Goal: Transaction & Acquisition: Obtain resource

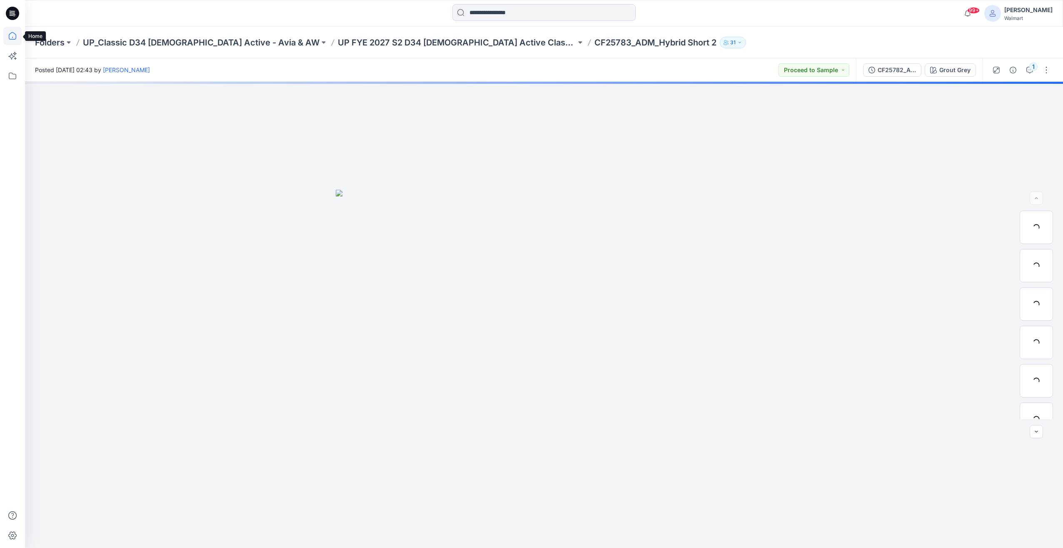
click at [18, 40] on icon at bounding box center [12, 36] width 18 height 18
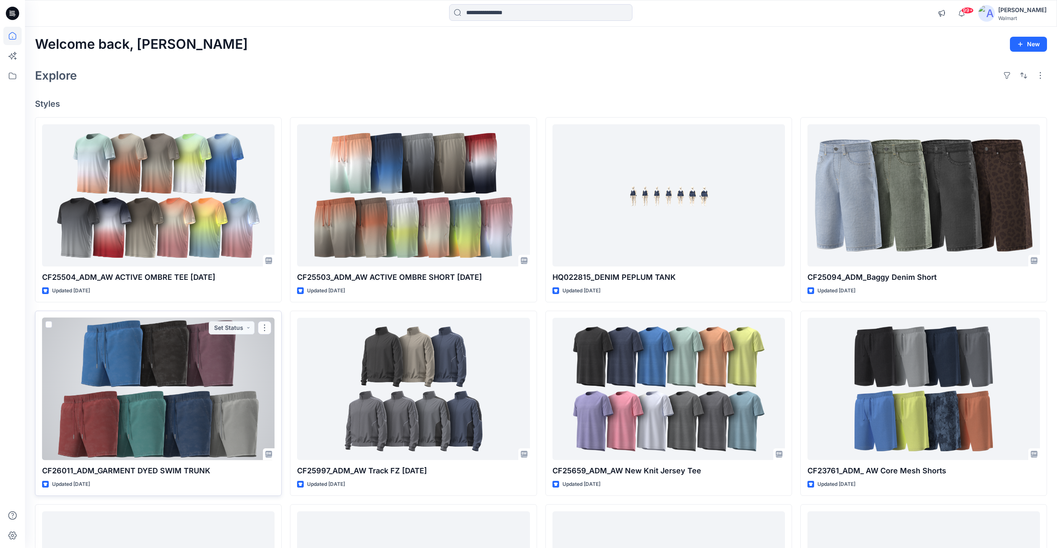
click at [138, 390] on div at bounding box center [158, 389] width 233 height 142
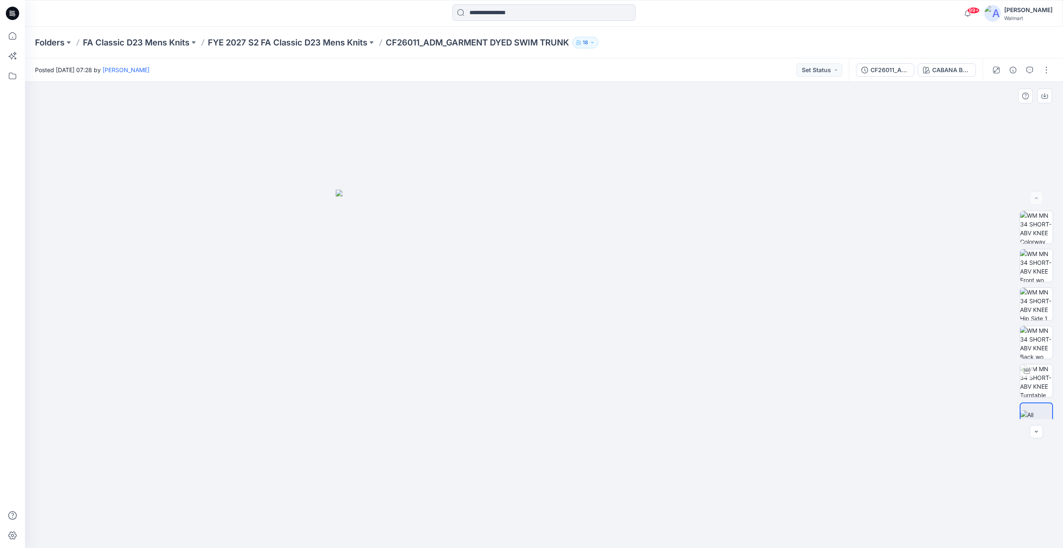
drag, startPoint x: 815, startPoint y: 408, endPoint x: 756, endPoint y: 408, distance: 59.2
click at [756, 408] on div at bounding box center [544, 315] width 1038 height 466
click at [1026, 382] on img at bounding box center [1037, 380] width 33 height 33
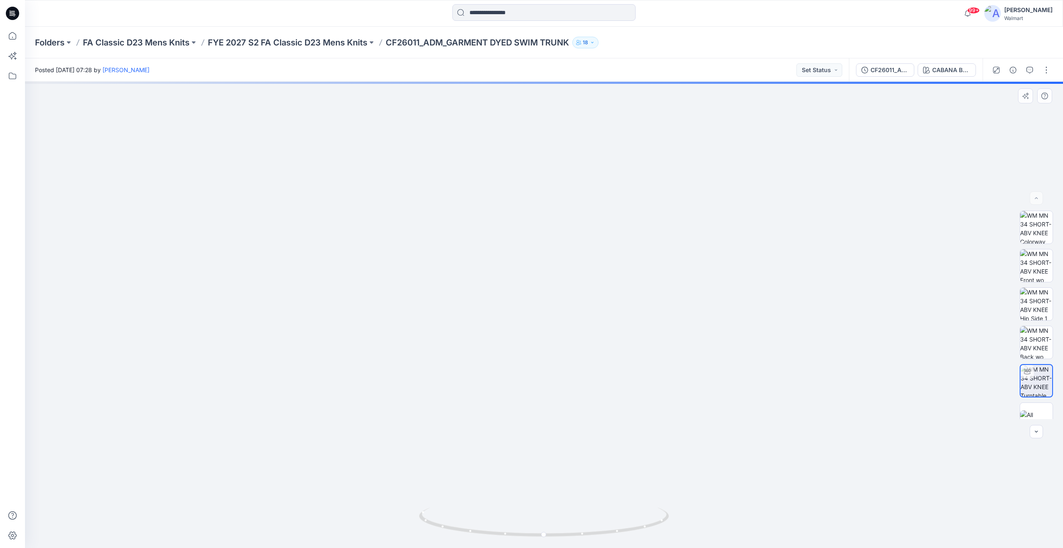
drag, startPoint x: 687, startPoint y: 397, endPoint x: 475, endPoint y: 400, distance: 212.1
click at [473, 398] on img at bounding box center [544, 256] width 701 height 584
drag, startPoint x: 555, startPoint y: 455, endPoint x: 496, endPoint y: 544, distance: 106.2
click at [401, 457] on img at bounding box center [544, 256] width 701 height 583
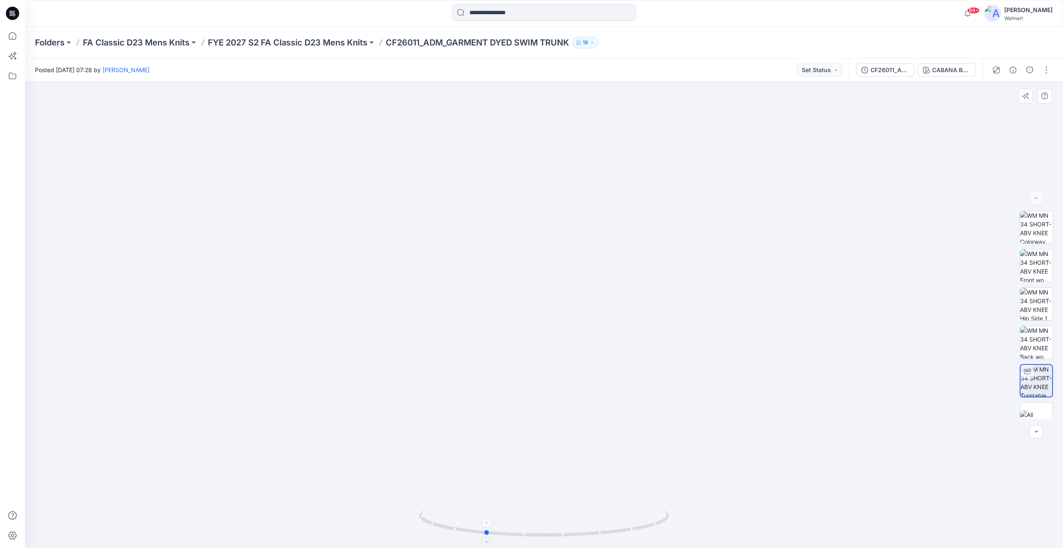
drag, startPoint x: 577, startPoint y: 533, endPoint x: 518, endPoint y: 533, distance: 59.2
click at [518, 533] on icon at bounding box center [545, 522] width 252 height 31
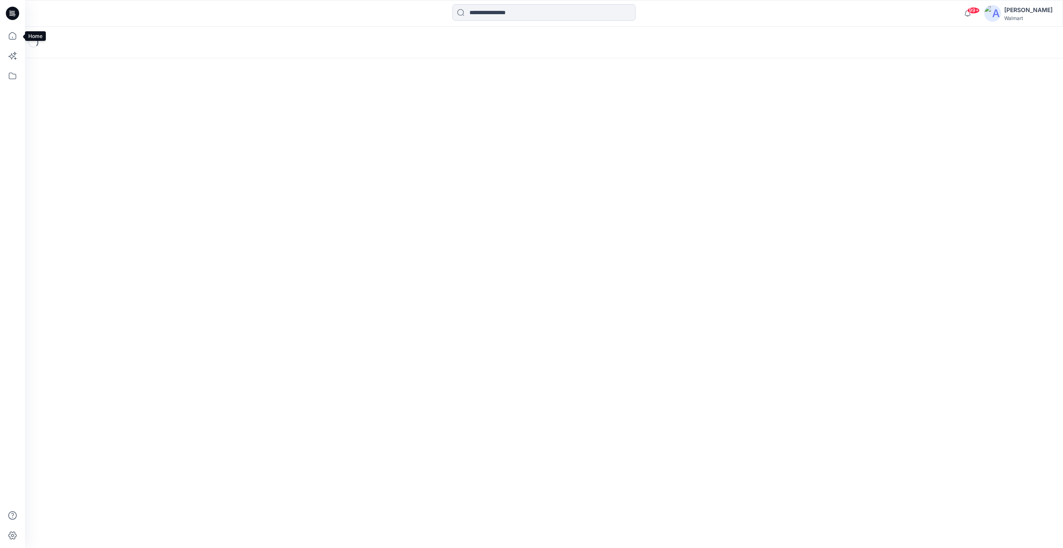
click at [10, 36] on icon at bounding box center [12, 36] width 18 height 18
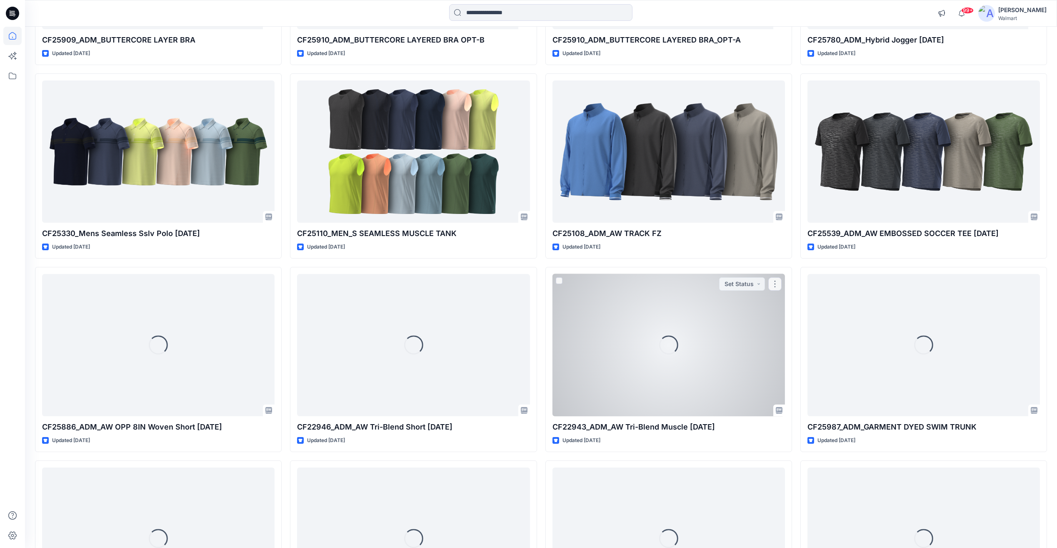
scroll to position [2171, 0]
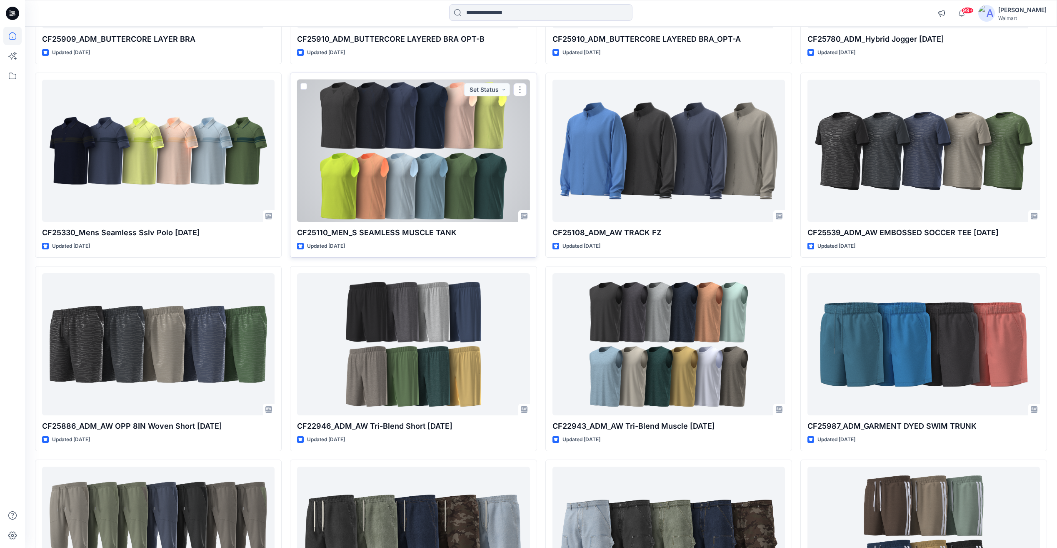
click at [469, 139] on div at bounding box center [413, 151] width 233 height 142
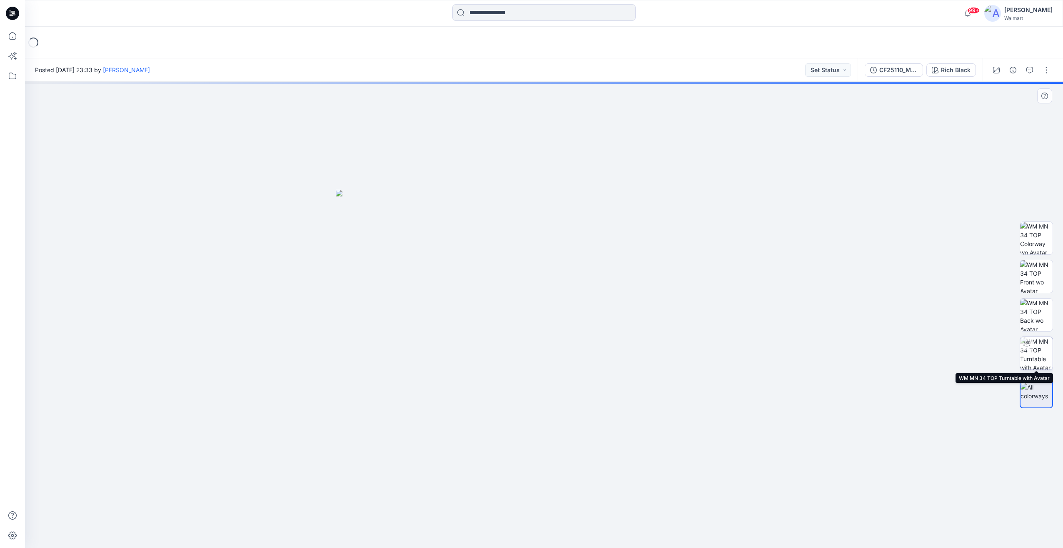
click at [1046, 350] on img at bounding box center [1037, 353] width 33 height 33
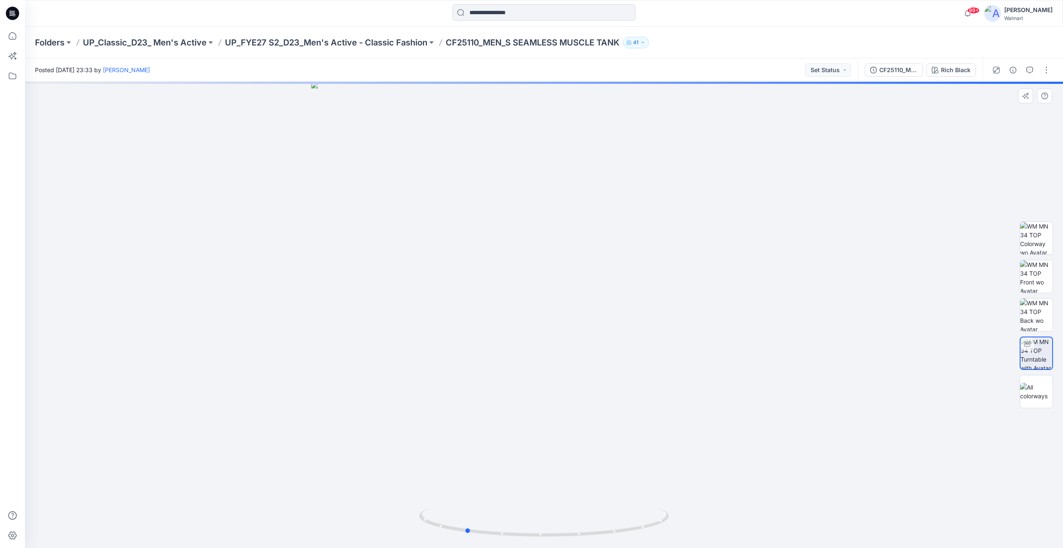
drag, startPoint x: 723, startPoint y: 363, endPoint x: 894, endPoint y: 363, distance: 171.3
click at [894, 363] on div at bounding box center [544, 315] width 1038 height 466
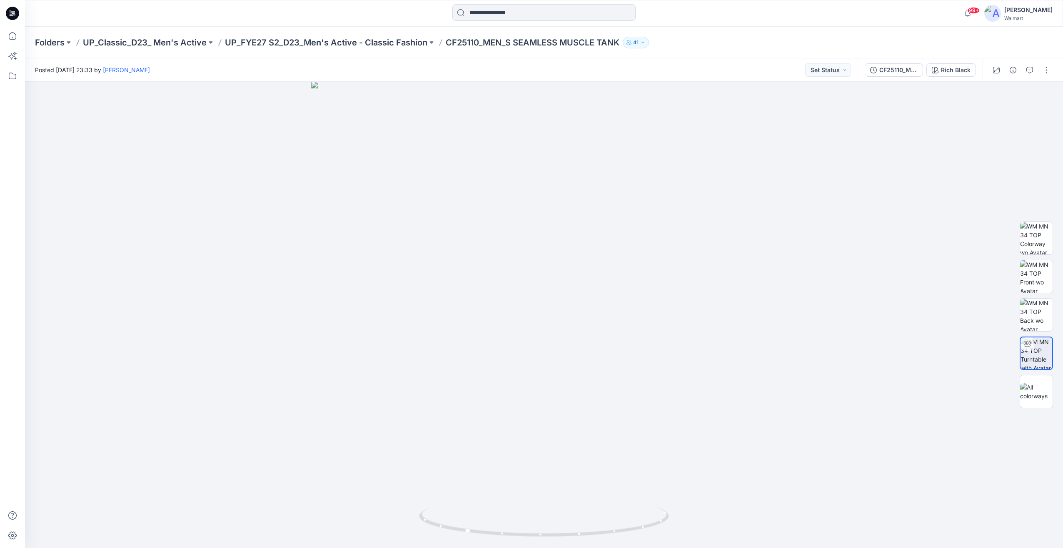
click at [8, 15] on icon at bounding box center [12, 13] width 13 height 13
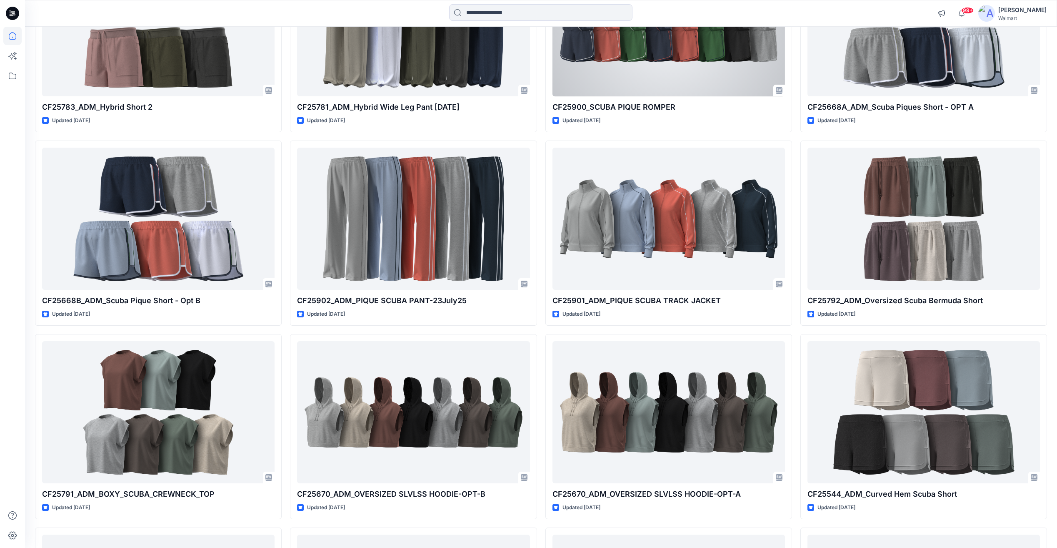
scroll to position [1458, 0]
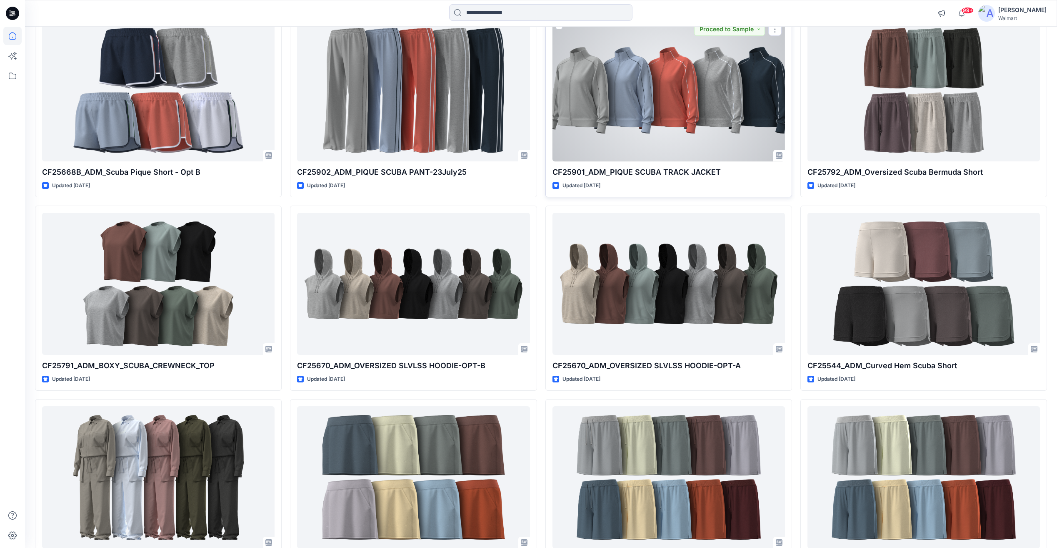
click at [661, 107] on div at bounding box center [669, 90] width 233 height 142
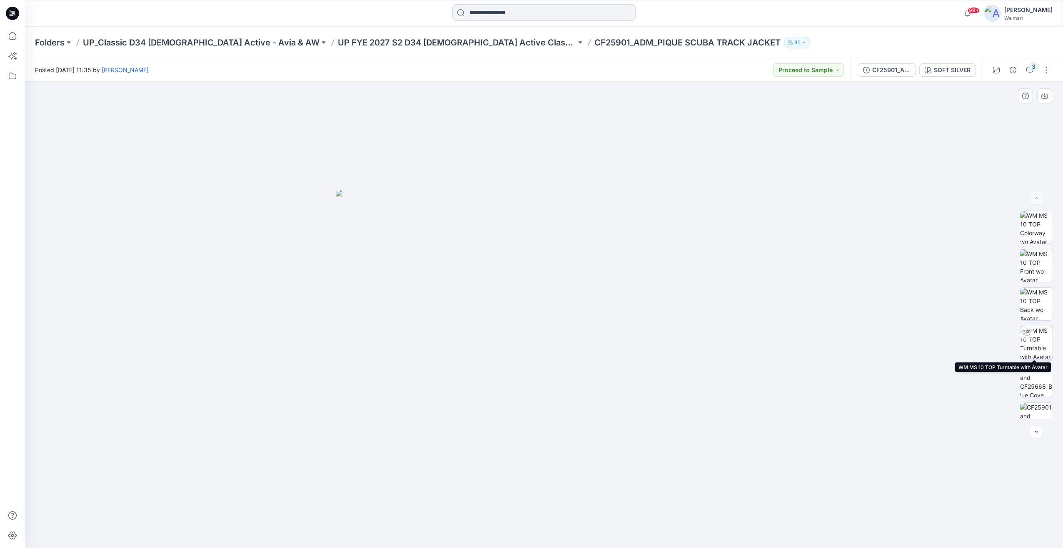
click at [1041, 350] on img at bounding box center [1037, 342] width 33 height 33
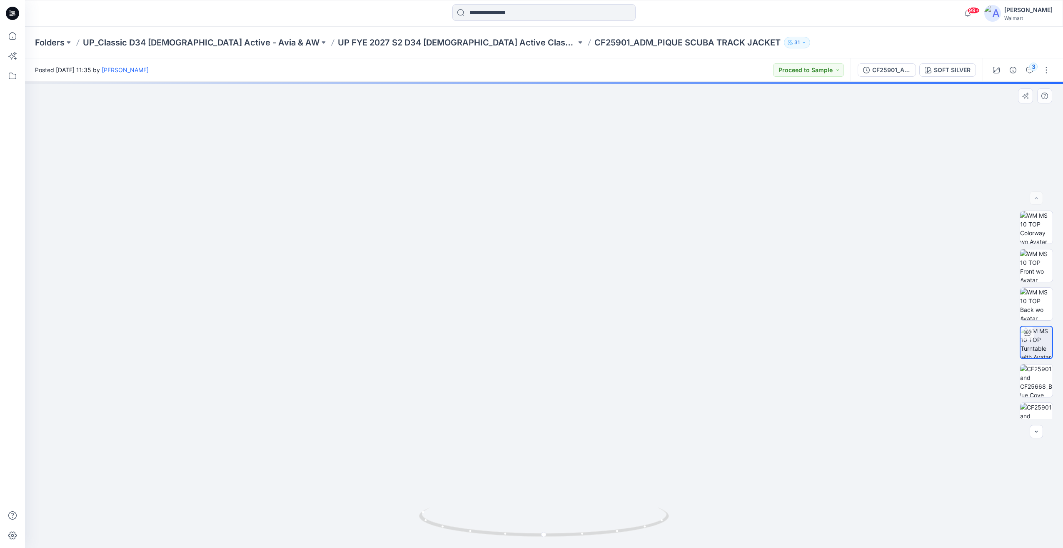
drag, startPoint x: 508, startPoint y: 369, endPoint x: 627, endPoint y: 372, distance: 118.4
click at [627, 372] on img at bounding box center [544, 257] width 701 height 581
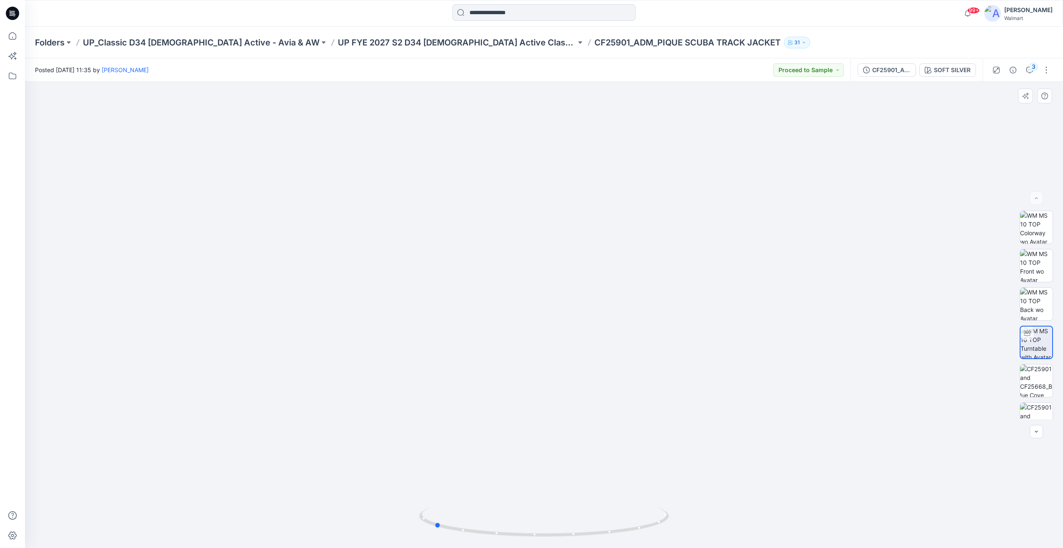
drag, startPoint x: 554, startPoint y: 536, endPoint x: 694, endPoint y: 502, distance: 144.0
click at [694, 502] on div at bounding box center [544, 315] width 1038 height 466
click at [890, 72] on div "CF25901_ADM_PIQUE_SCUBA_TRACK_JACKET" at bounding box center [892, 69] width 38 height 9
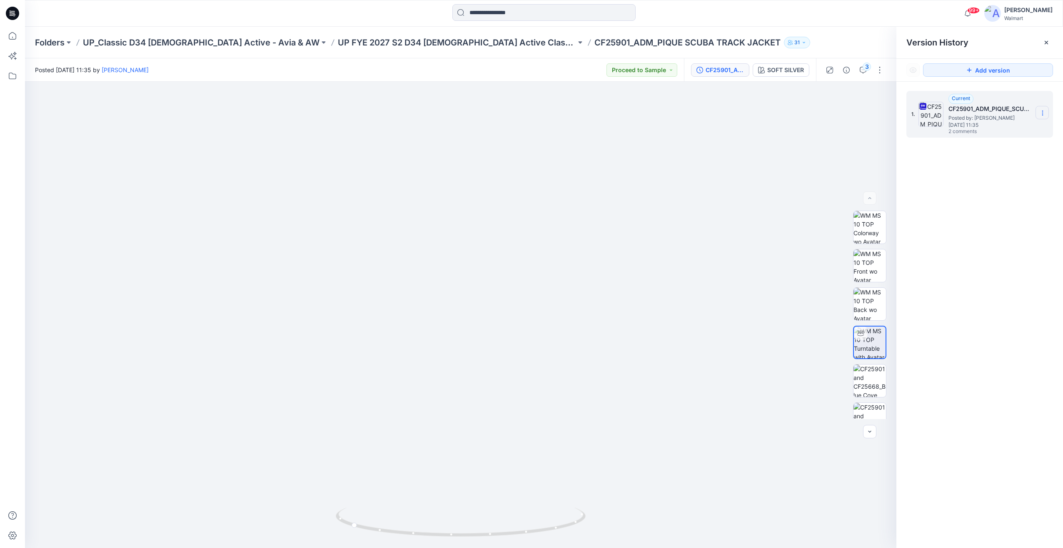
click at [1045, 114] on icon at bounding box center [1043, 113] width 7 height 7
click at [1013, 130] on span "Download Source BW File" at bounding box center [1001, 129] width 70 height 10
